Goal: Information Seeking & Learning: Learn about a topic

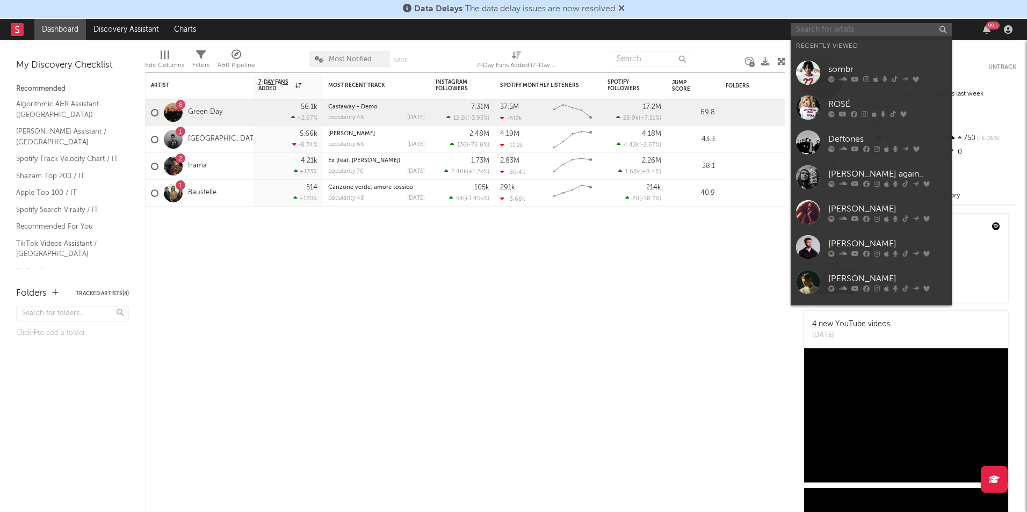
click at [821, 31] on input "text" at bounding box center [871, 29] width 161 height 13
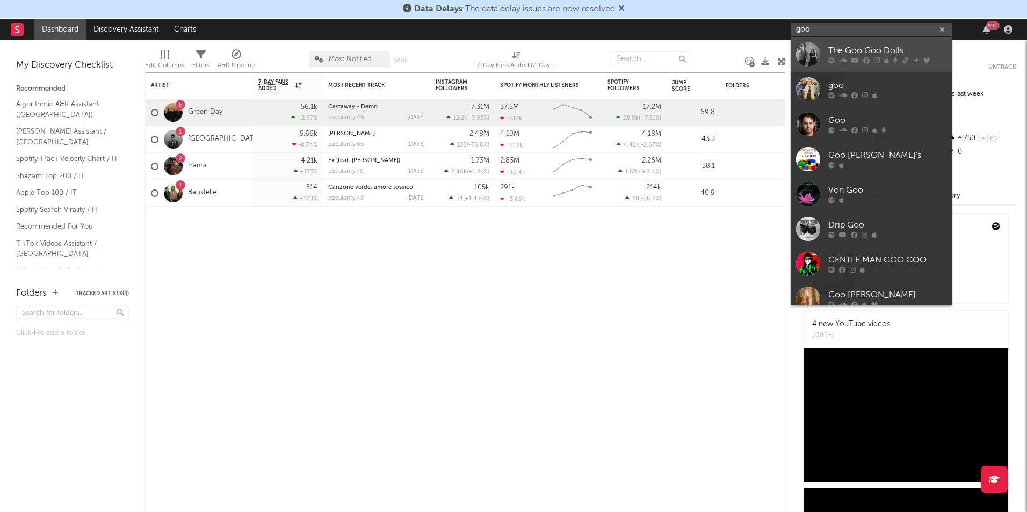
type input "goo"
click at [862, 47] on div "The Goo Goo Dolls" at bounding box center [887, 51] width 118 height 13
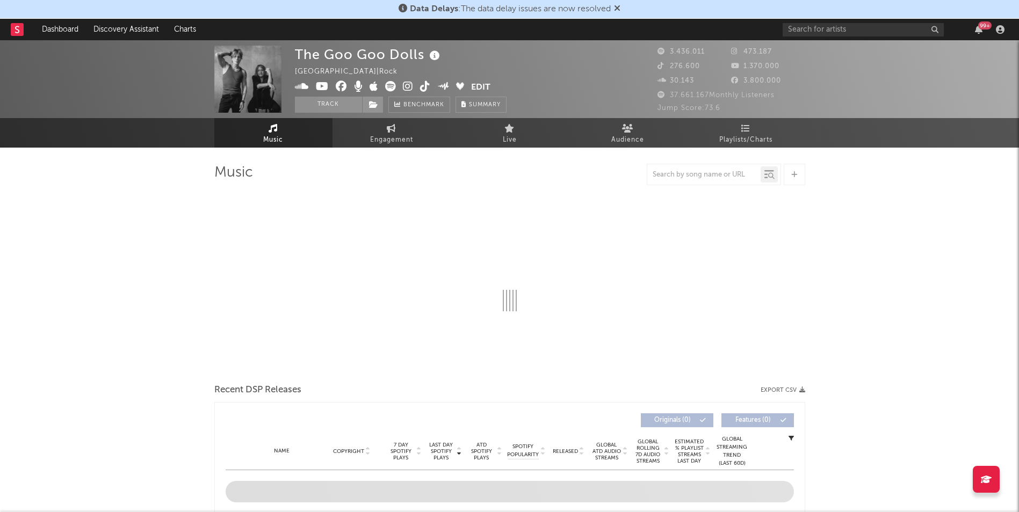
select select "6m"
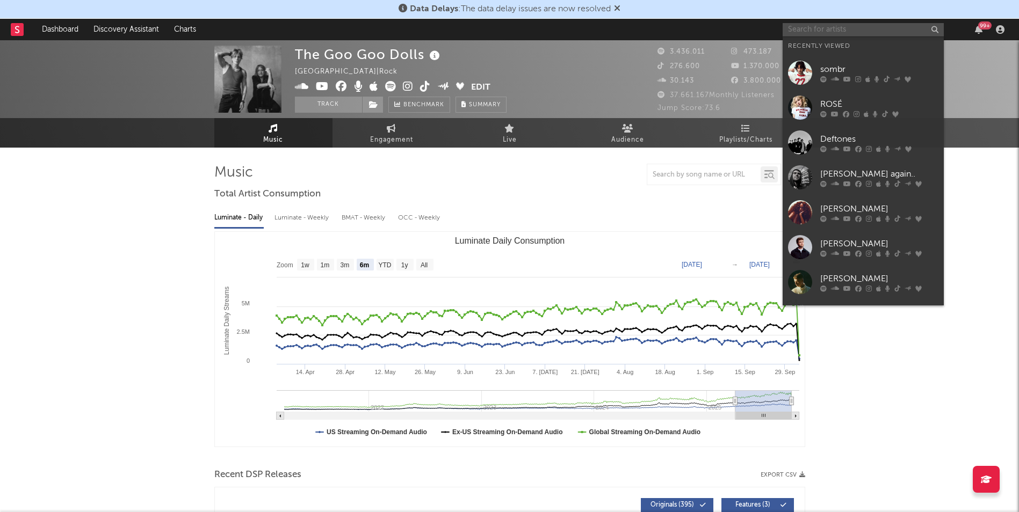
click at [809, 34] on input "text" at bounding box center [862, 29] width 161 height 13
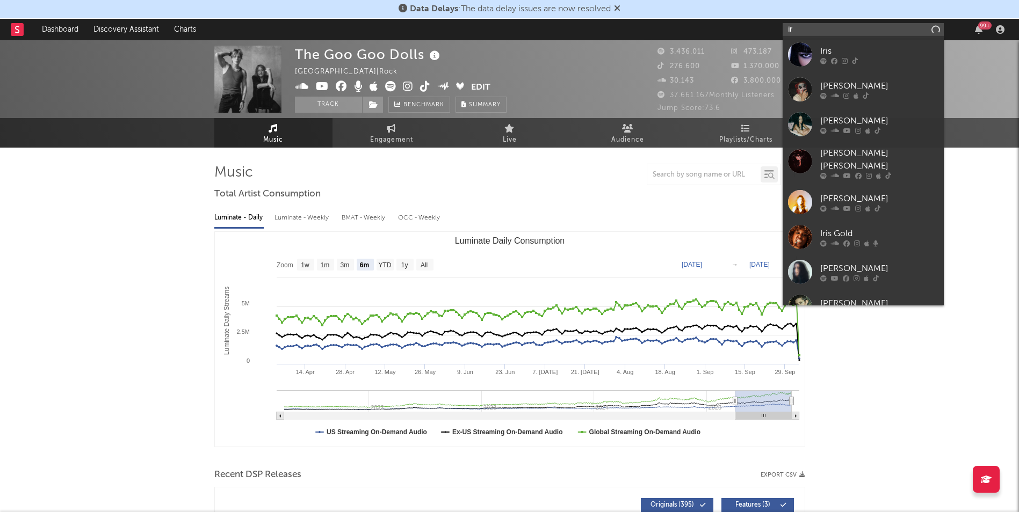
type input "i"
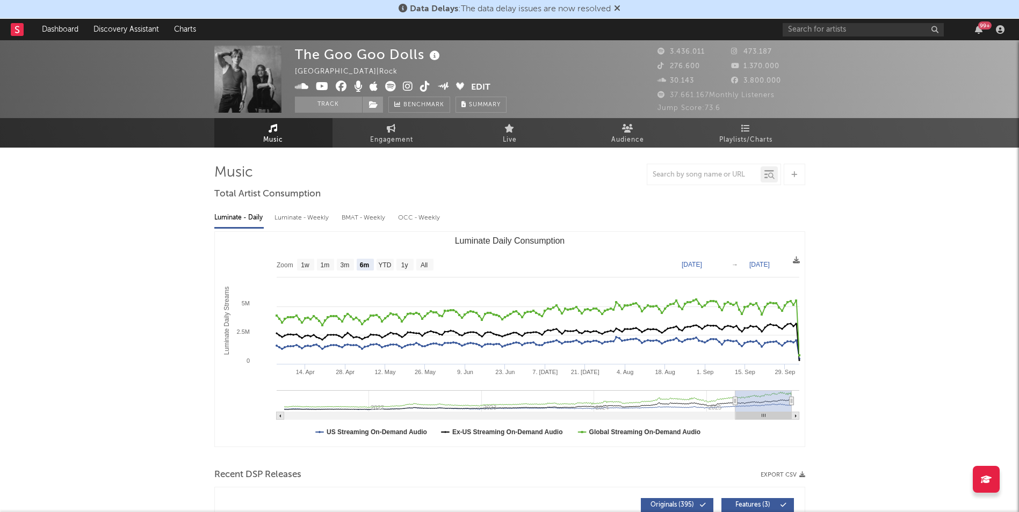
click at [683, 169] on div at bounding box center [703, 174] width 113 height 13
click at [682, 177] on input "text" at bounding box center [703, 175] width 113 height 9
type input "iris"
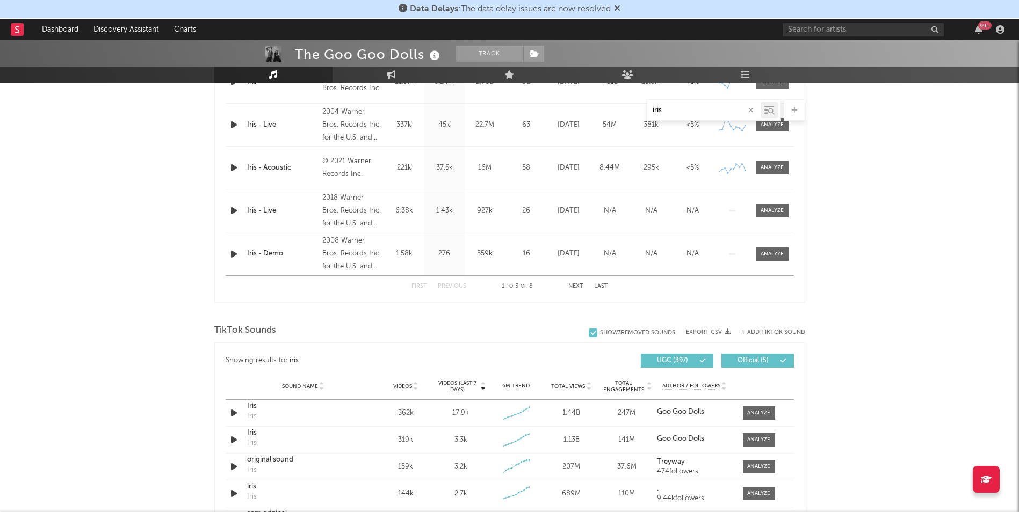
scroll to position [591, 0]
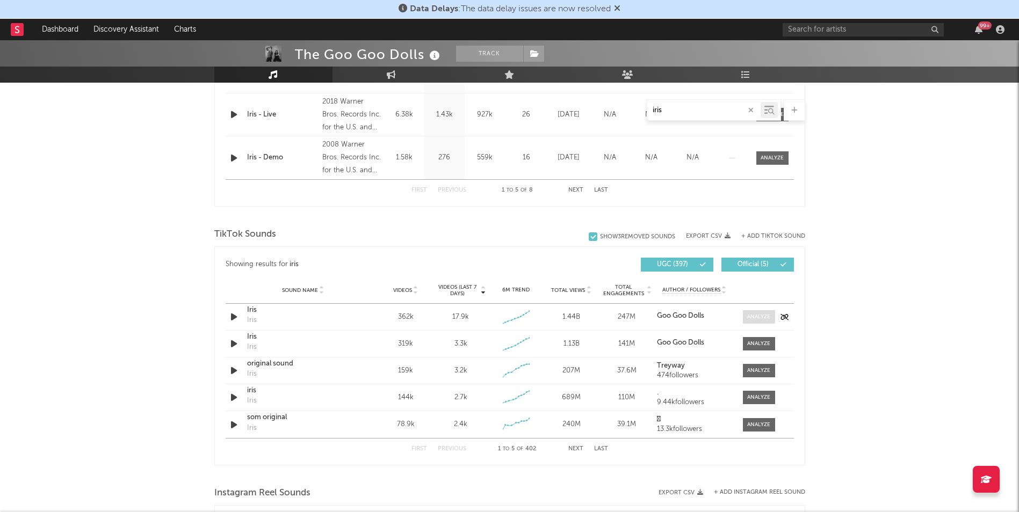
click at [755, 317] on div at bounding box center [758, 317] width 23 height 8
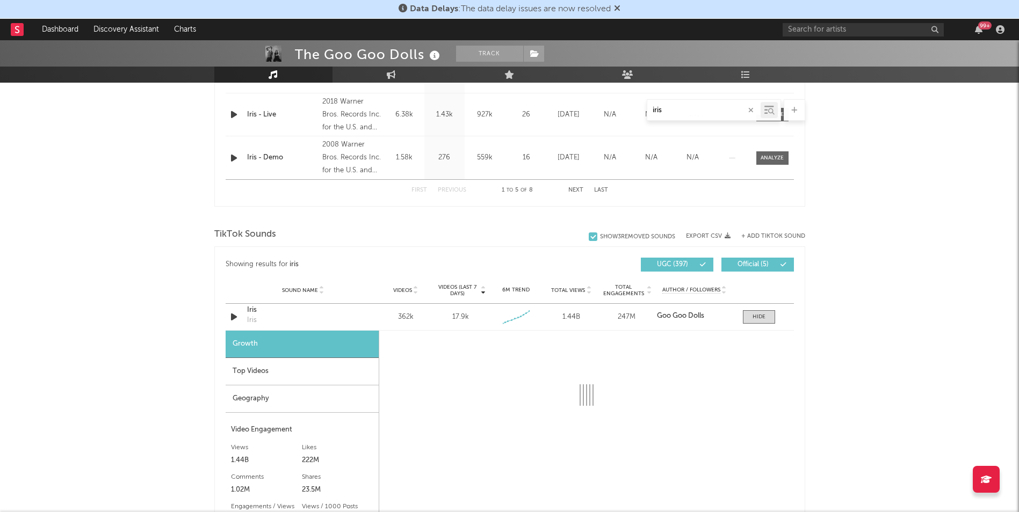
click at [290, 376] on div "Top Videos" at bounding box center [302, 371] width 153 height 27
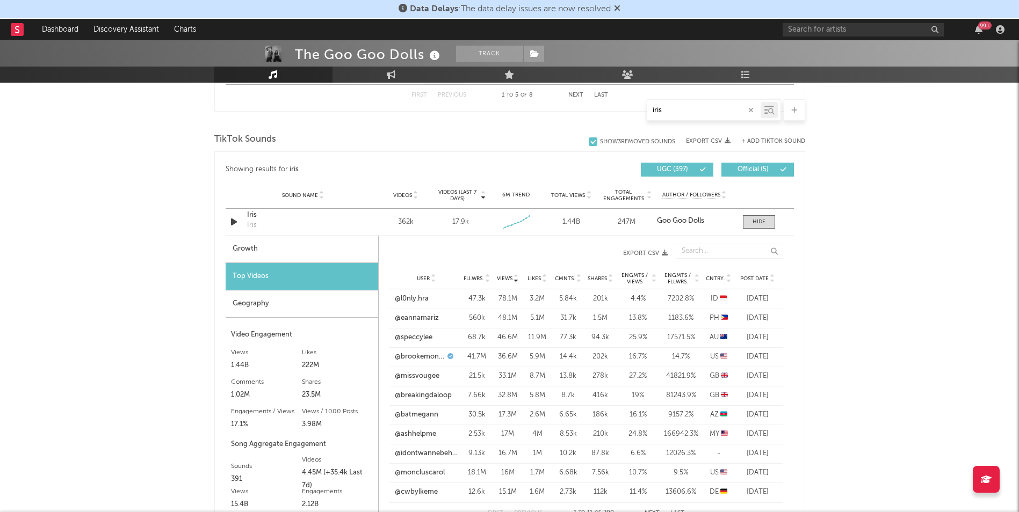
scroll to position [698, 0]
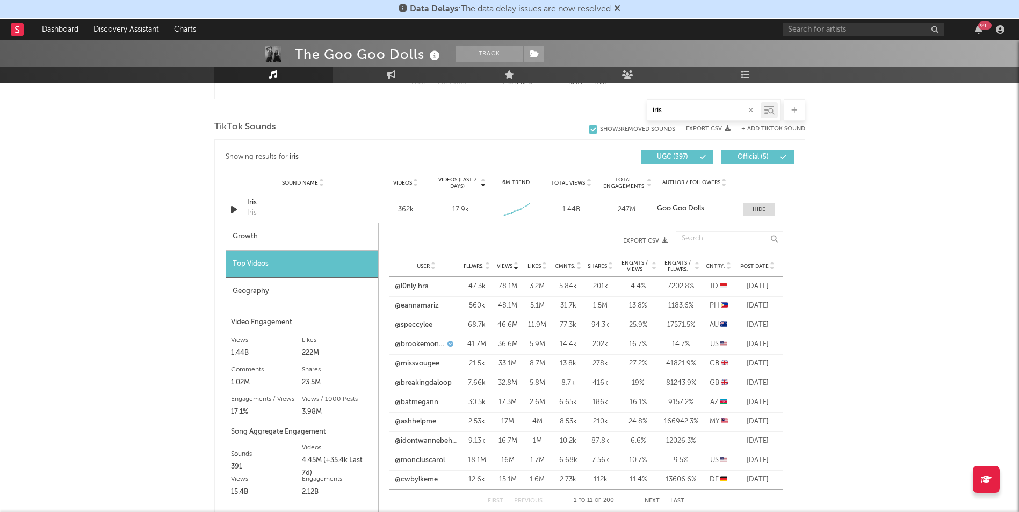
click at [714, 266] on span "Cntry." at bounding box center [715, 266] width 19 height 6
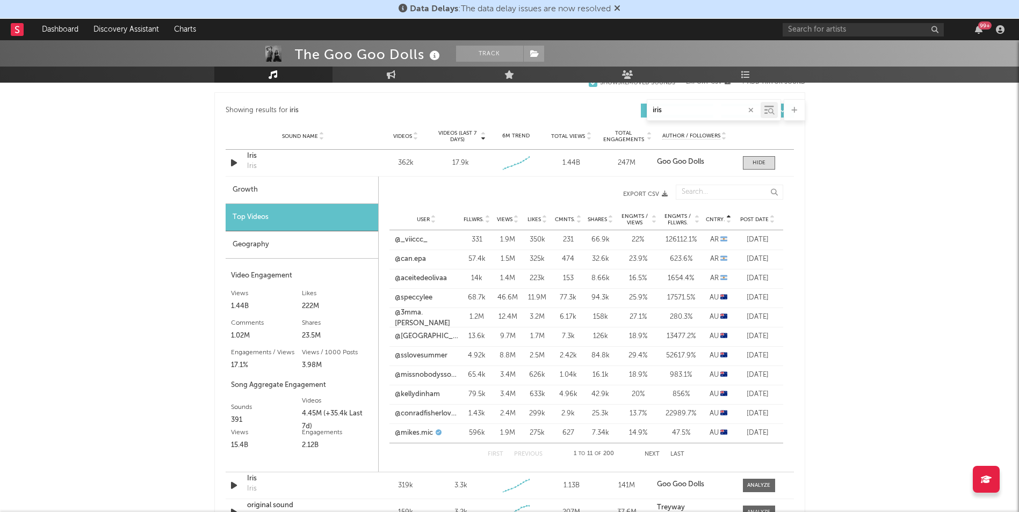
scroll to position [806, 0]
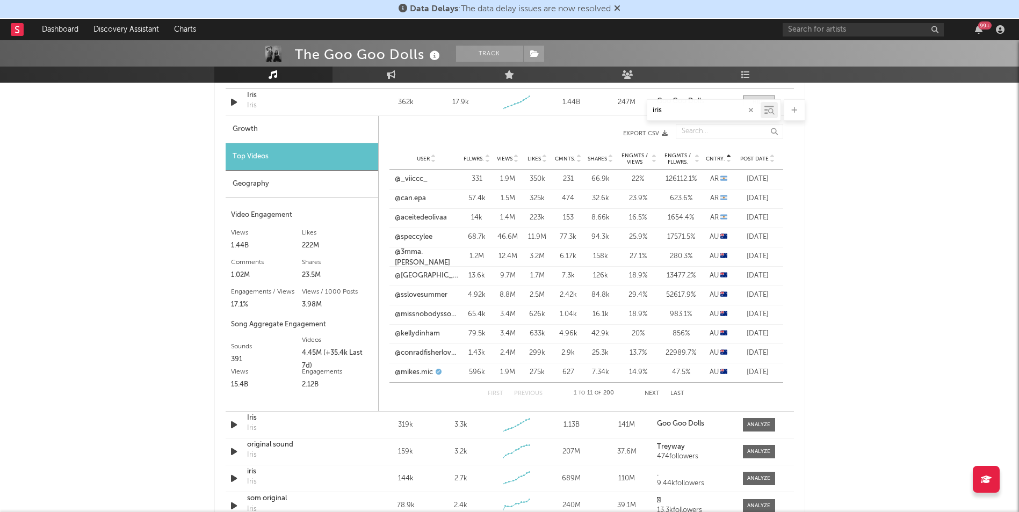
click at [648, 394] on button "Next" at bounding box center [651, 394] width 15 height 6
click at [648, 394] on button "Next" at bounding box center [652, 394] width 15 height 6
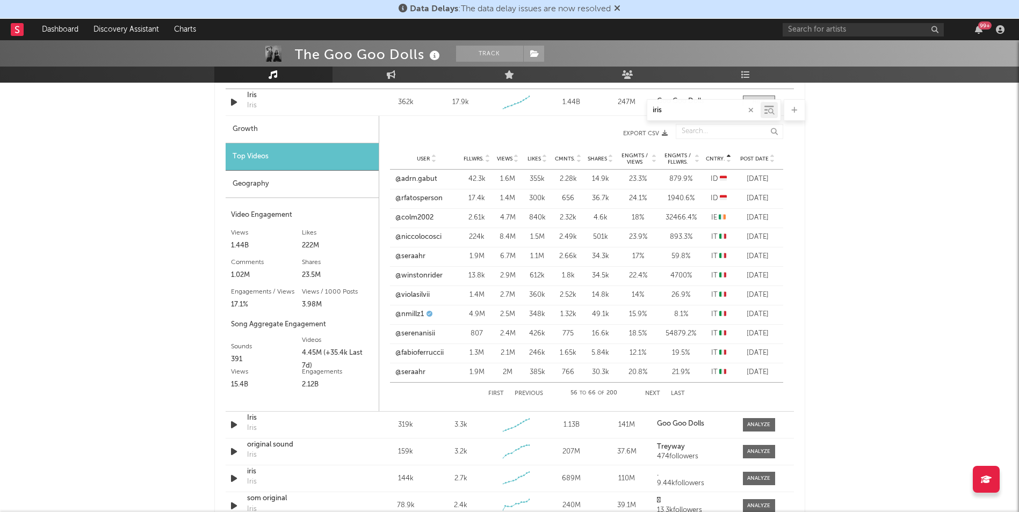
click at [648, 393] on button "Next" at bounding box center [652, 394] width 15 height 6
click at [526, 391] on button "Previous" at bounding box center [528, 394] width 28 height 6
click at [417, 299] on link "@violasilvii" at bounding box center [412, 295] width 34 height 11
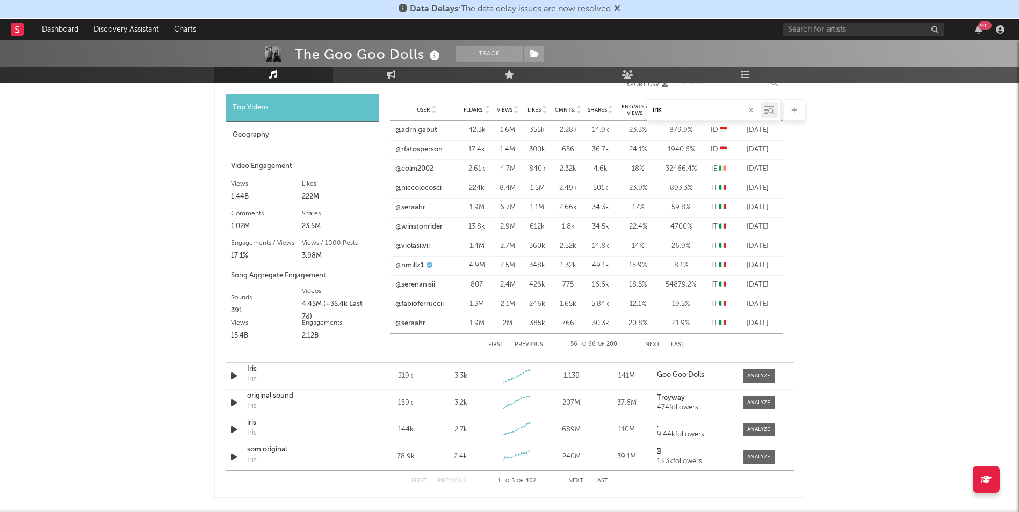
scroll to position [859, 0]
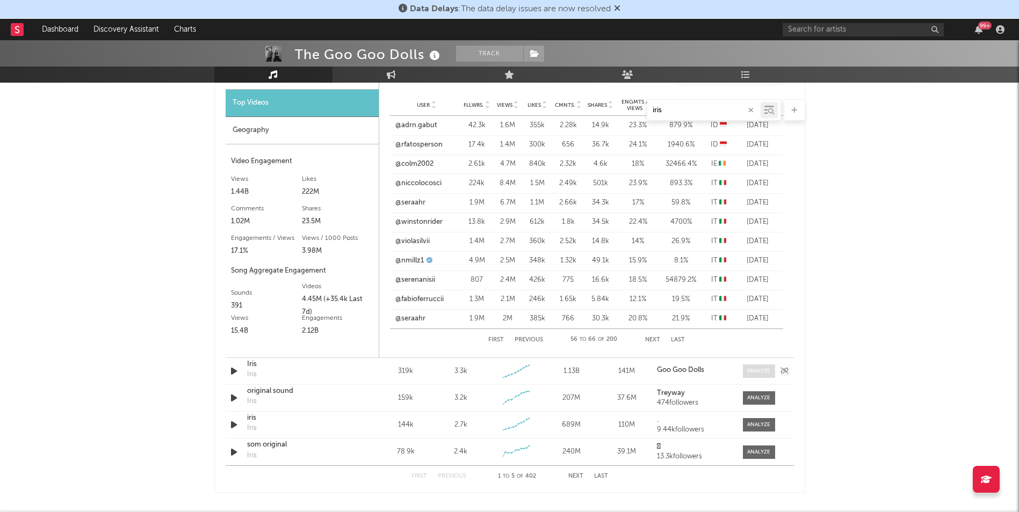
click at [757, 367] on div at bounding box center [758, 371] width 23 height 8
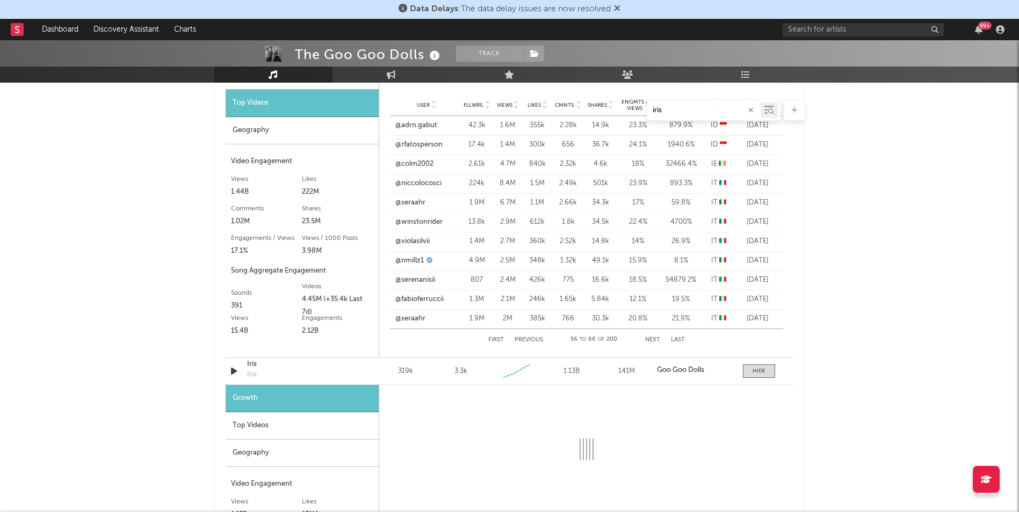
click at [253, 423] on div "Top Videos" at bounding box center [302, 425] width 153 height 27
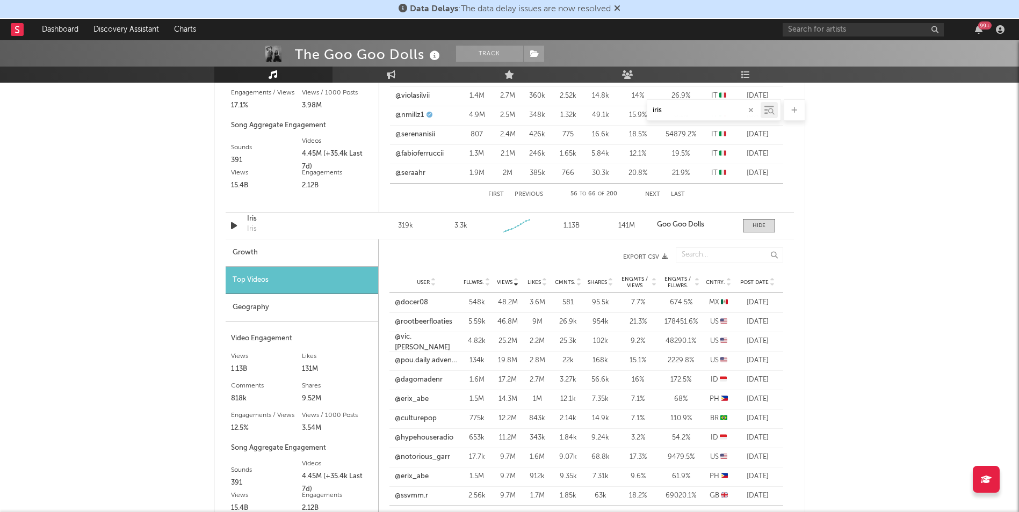
scroll to position [1020, 0]
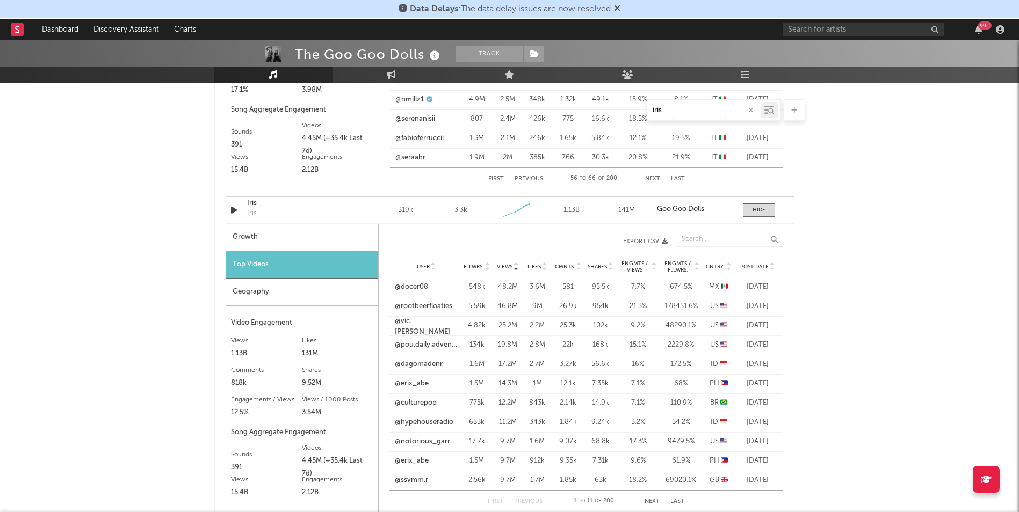
click at [714, 266] on span "Cntry." at bounding box center [715, 267] width 19 height 6
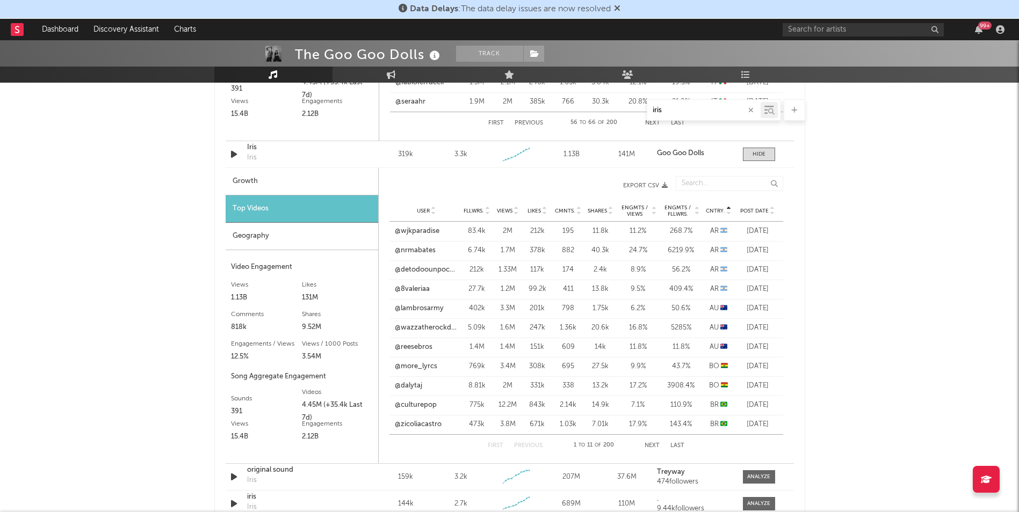
scroll to position [1128, 0]
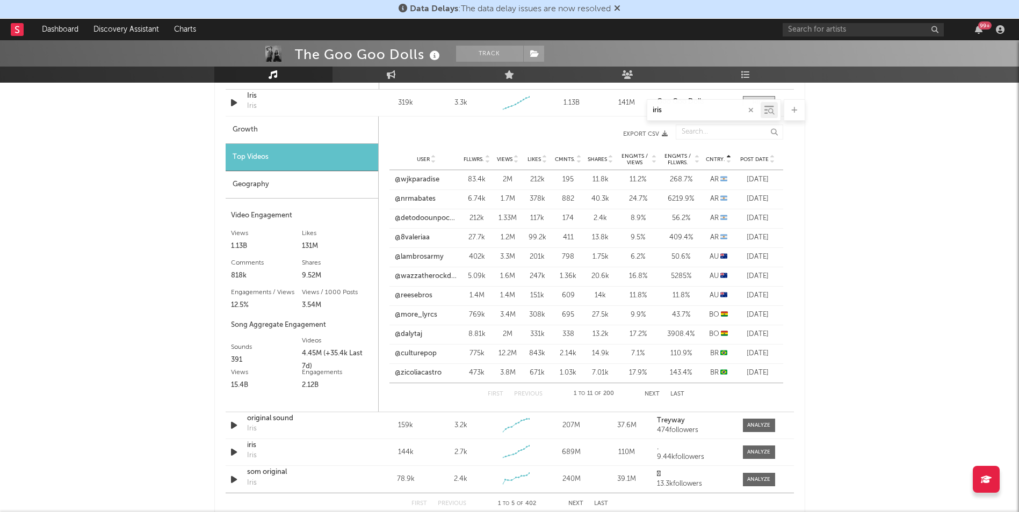
click at [655, 395] on button "Next" at bounding box center [651, 394] width 15 height 6
click at [655, 395] on button "Next" at bounding box center [652, 394] width 15 height 6
click at [655, 395] on button "Next" at bounding box center [651, 394] width 15 height 6
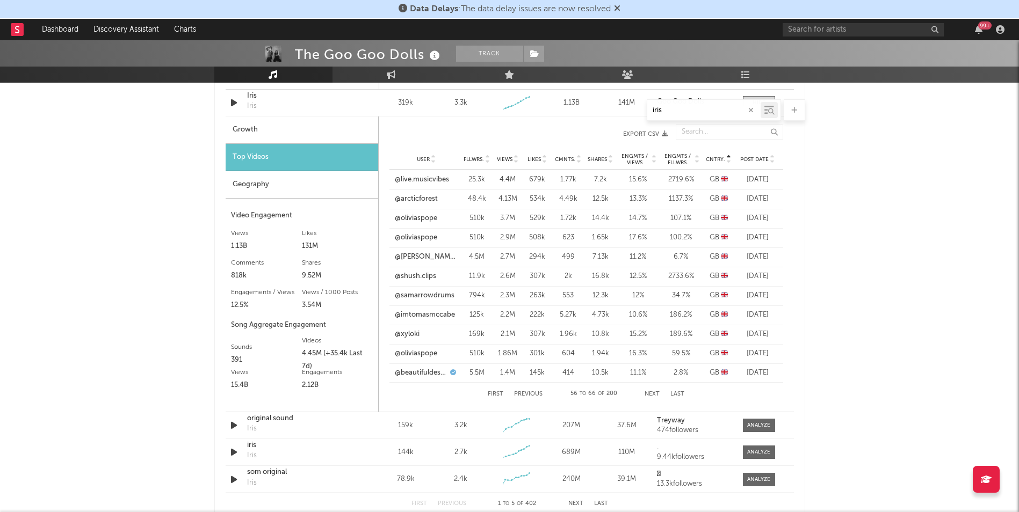
click at [655, 395] on button "Next" at bounding box center [651, 394] width 15 height 6
drag, startPoint x: 764, startPoint y: 423, endPoint x: 624, endPoint y: 396, distance: 142.2
click at [764, 423] on div at bounding box center [758, 426] width 23 height 8
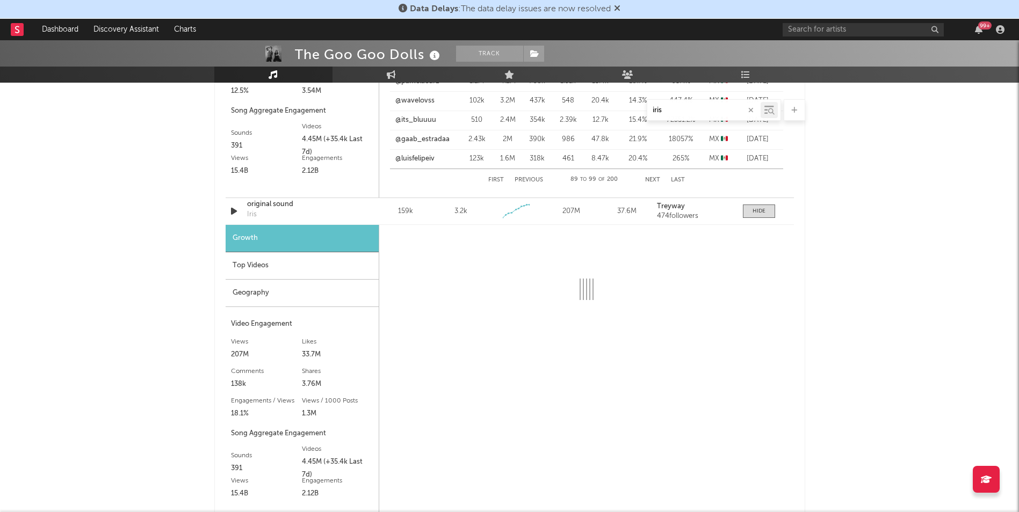
scroll to position [1343, 0]
click at [286, 265] on div "Top Videos" at bounding box center [302, 265] width 153 height 27
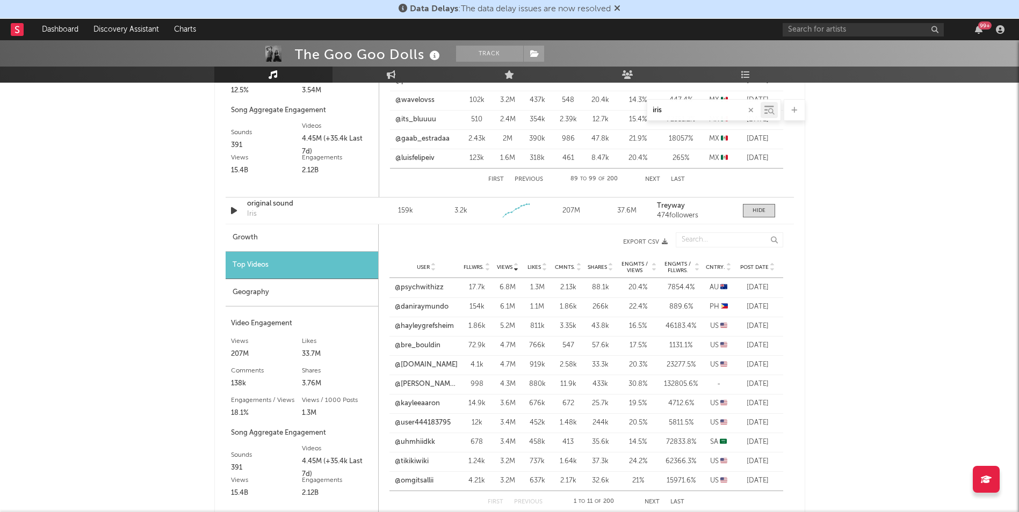
click at [716, 266] on span "Cntry." at bounding box center [715, 267] width 19 height 6
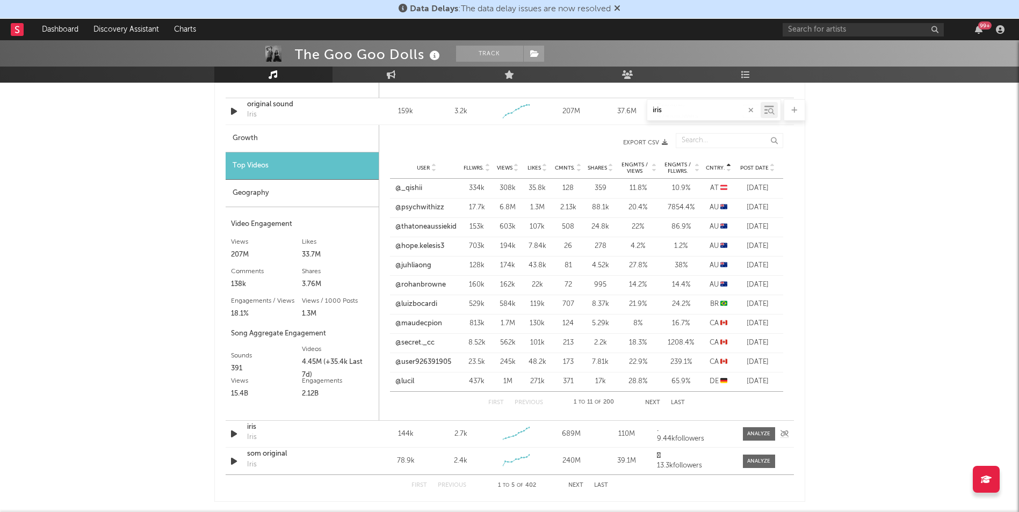
scroll to position [1450, 0]
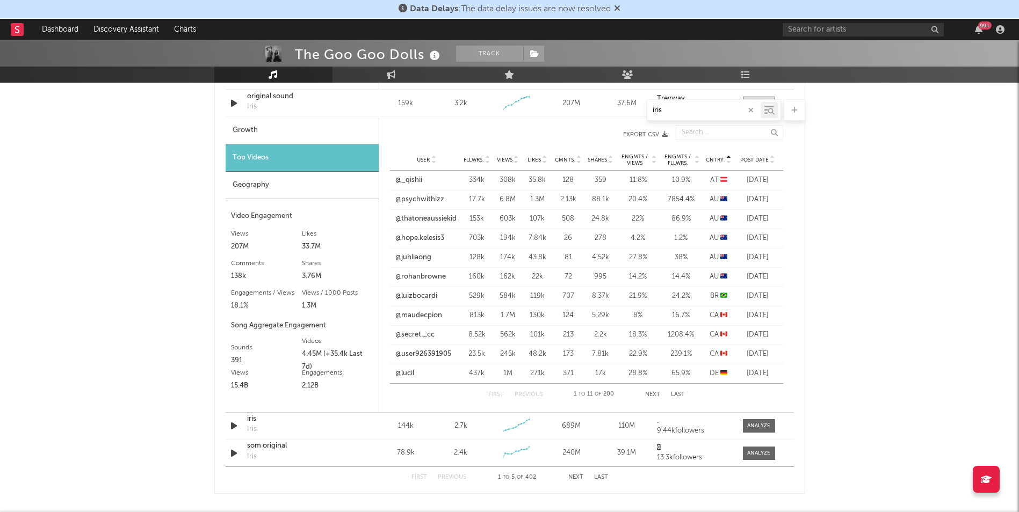
click at [653, 394] on button "Next" at bounding box center [652, 395] width 15 height 6
click at [653, 394] on button "Next" at bounding box center [651, 395] width 15 height 6
click at [427, 204] on link "@giovanna.masciana" at bounding box center [426, 199] width 63 height 11
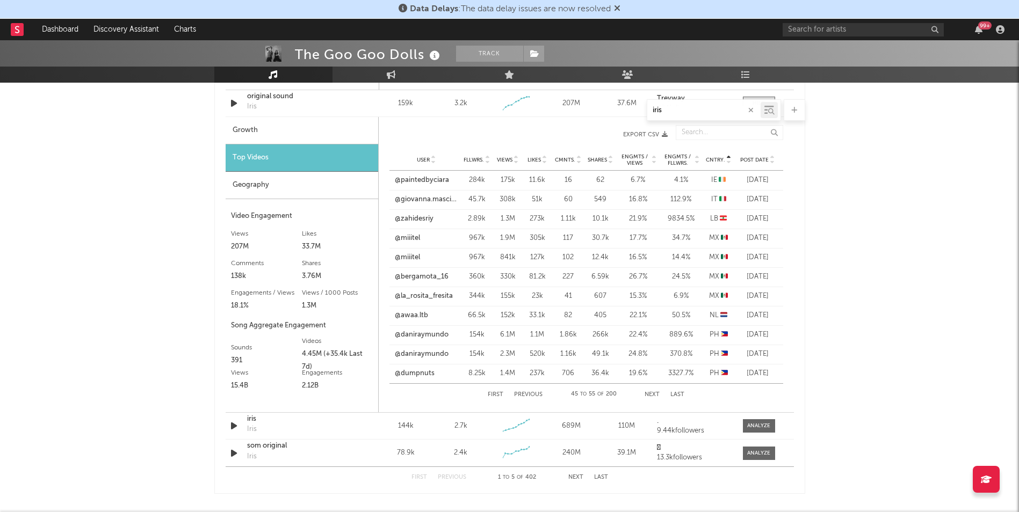
scroll to position [1504, 0]
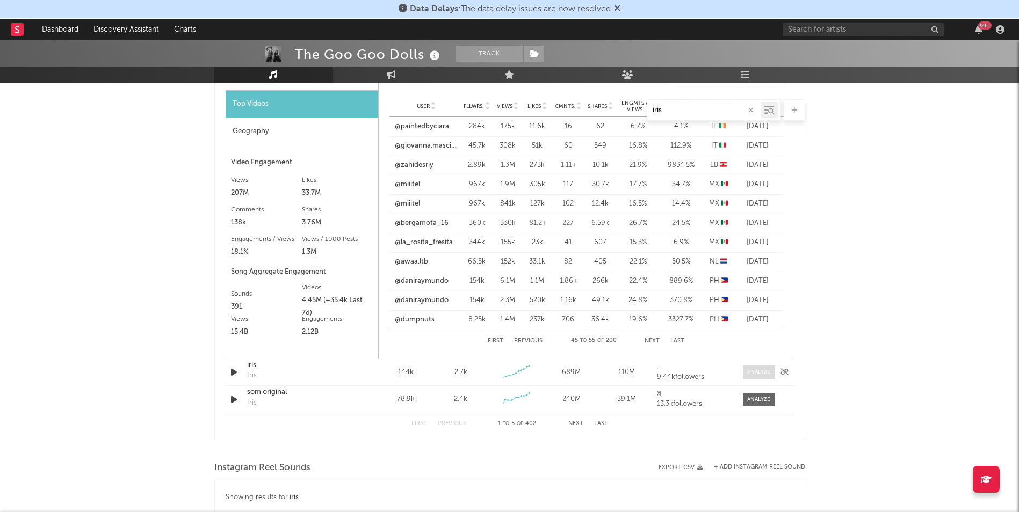
click at [756, 373] on div at bounding box center [758, 372] width 23 height 8
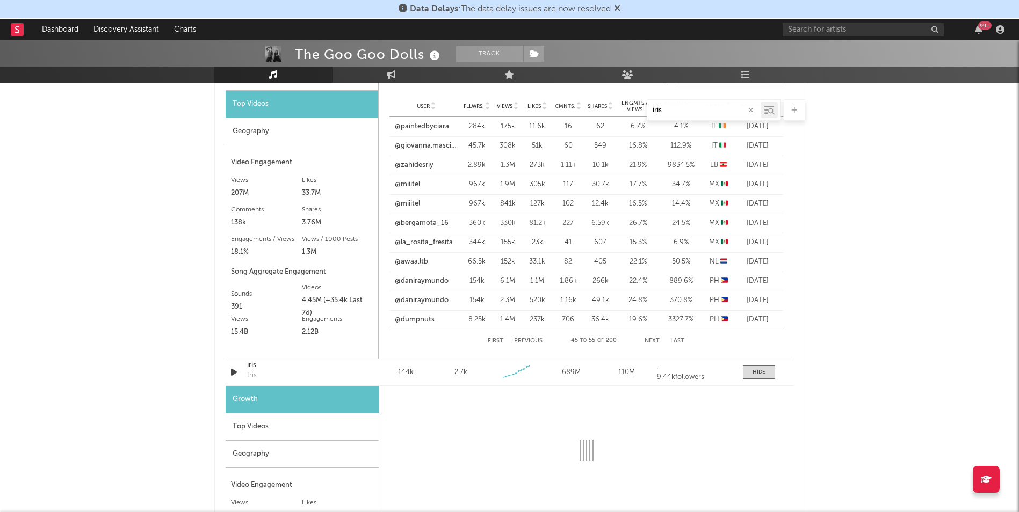
click at [252, 429] on div "Top Videos" at bounding box center [302, 427] width 153 height 27
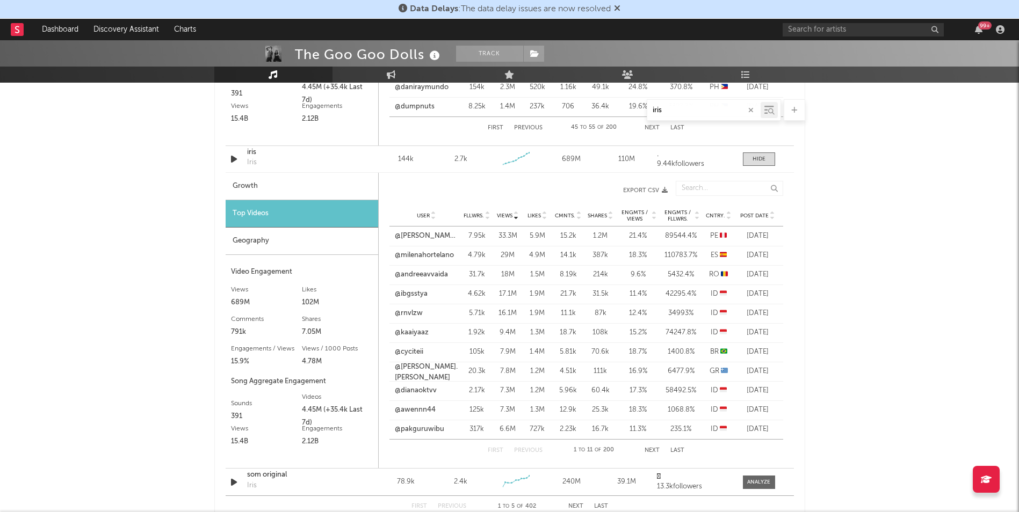
scroll to position [1718, 0]
click at [719, 213] on span "Cntry." at bounding box center [715, 214] width 19 height 6
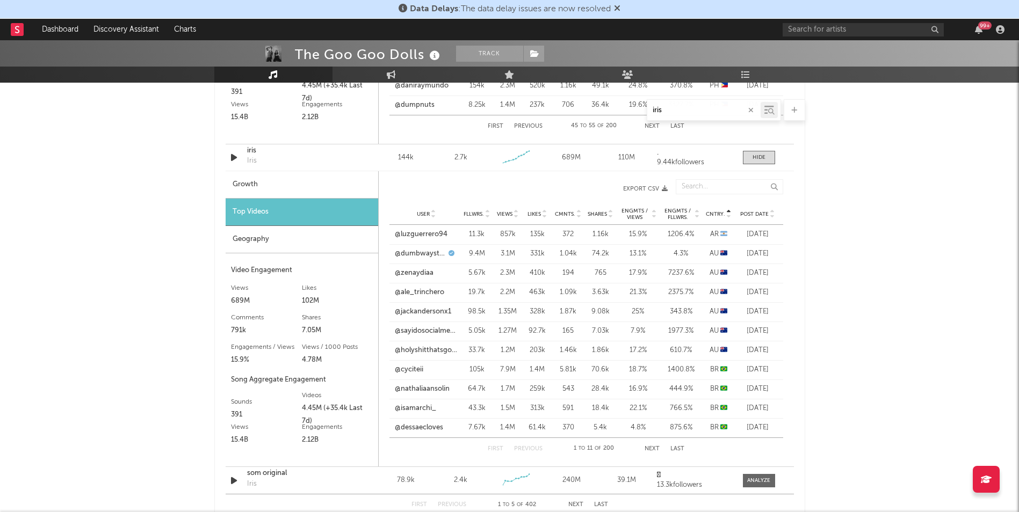
click at [652, 448] on button "Next" at bounding box center [651, 449] width 15 height 6
click at [652, 448] on button "Next" at bounding box center [652, 449] width 15 height 6
click at [652, 448] on button "Next" at bounding box center [651, 449] width 15 height 6
click at [652, 448] on button "Next" at bounding box center [652, 449] width 15 height 6
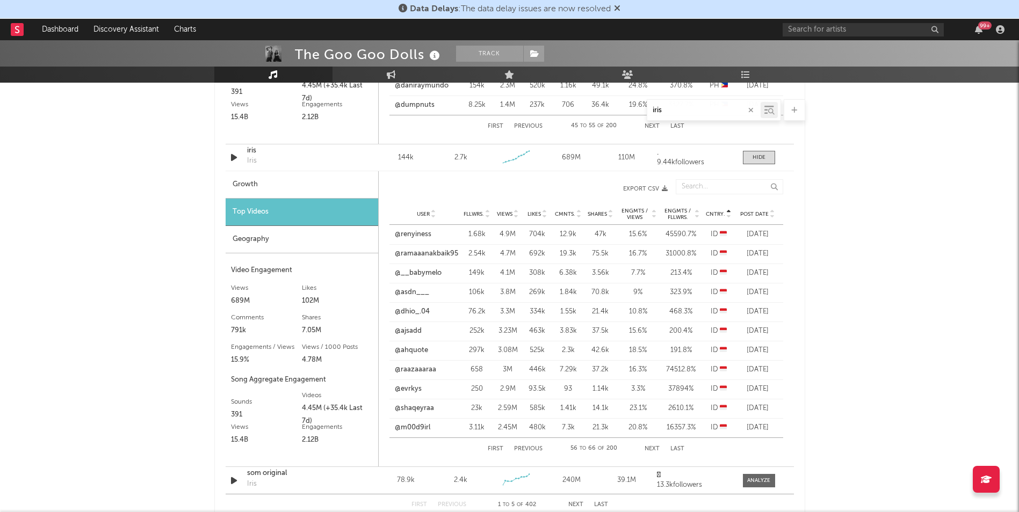
click at [653, 448] on button "Next" at bounding box center [651, 449] width 15 height 6
click at [653, 448] on button "Next" at bounding box center [652, 449] width 15 height 6
click at [653, 448] on button "Next" at bounding box center [651, 449] width 15 height 6
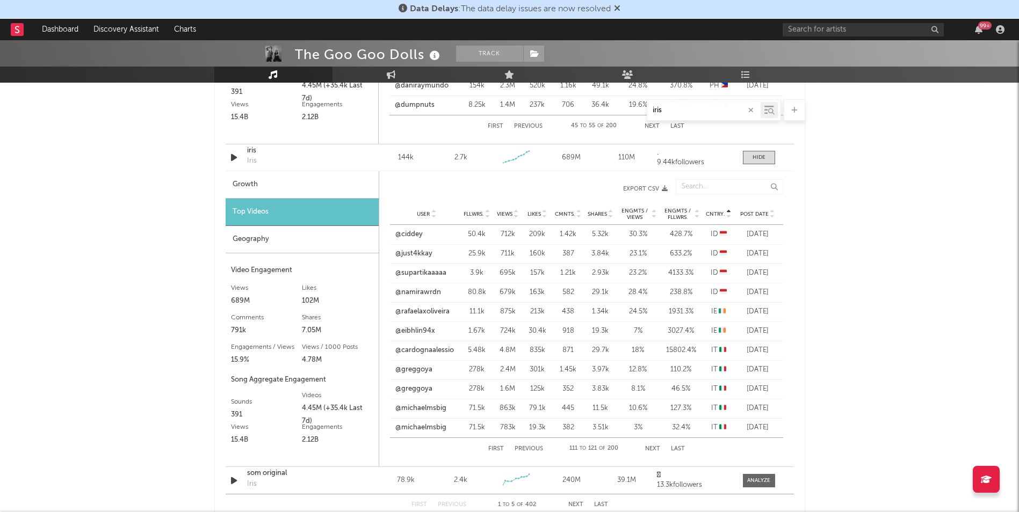
click at [653, 448] on button "Next" at bounding box center [652, 449] width 15 height 6
click at [532, 448] on button "Previous" at bounding box center [528, 449] width 28 height 6
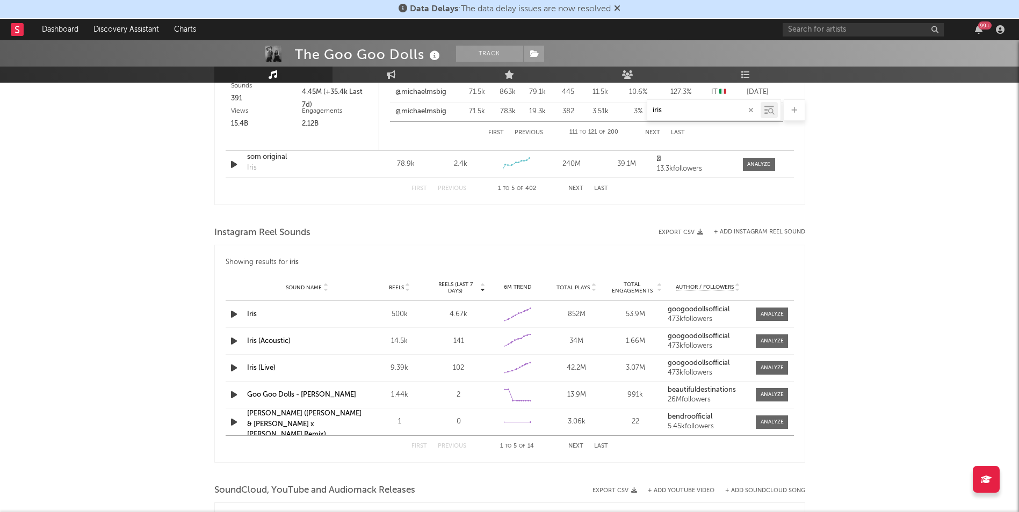
scroll to position [2041, 0]
